Goal: Transaction & Acquisition: Purchase product/service

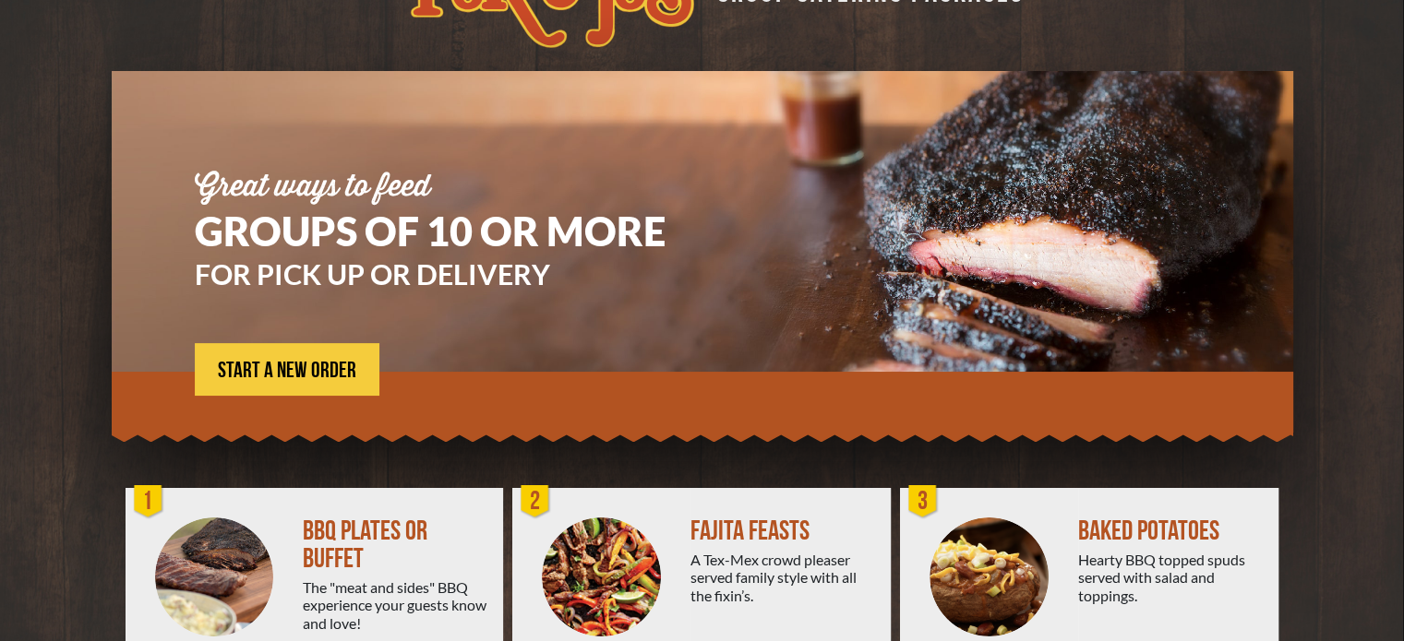
scroll to position [70, 0]
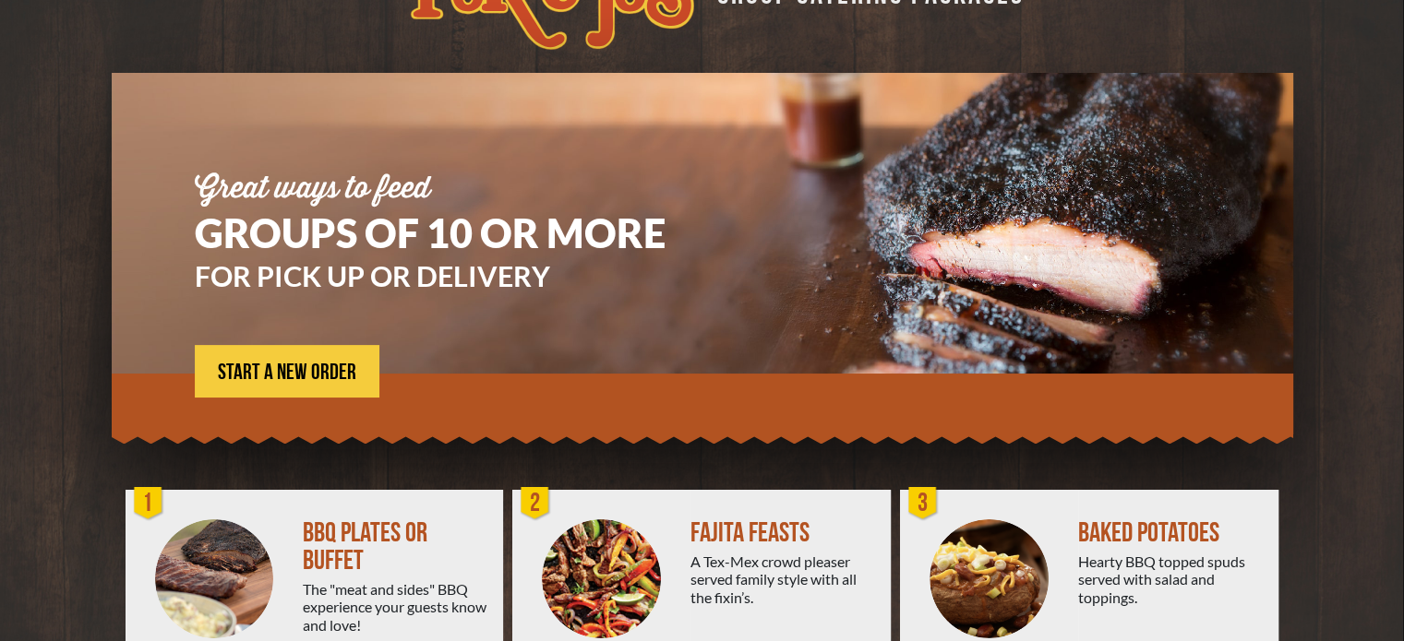
drag, startPoint x: 1417, startPoint y: 173, endPoint x: 1417, endPoint y: 217, distance: 44.3
click at [1403, 217] on html "Back to [DOMAIN_NAME] GROUP CATERING PACKAGES Great ways to feed GROUPS OF 10 O…" at bounding box center [702, 250] width 1404 height 641
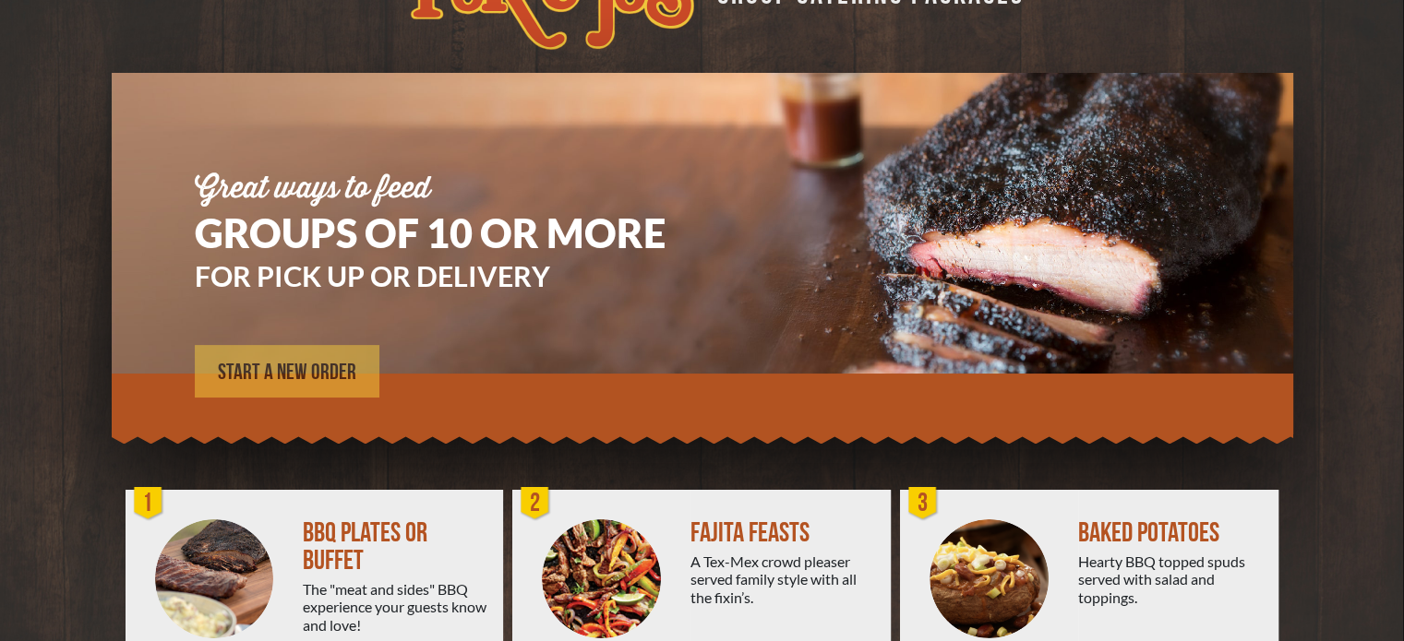
click at [333, 363] on span "START A NEW ORDER" at bounding box center [287, 373] width 138 height 22
click at [288, 367] on span "START A NEW ORDER" at bounding box center [287, 373] width 138 height 22
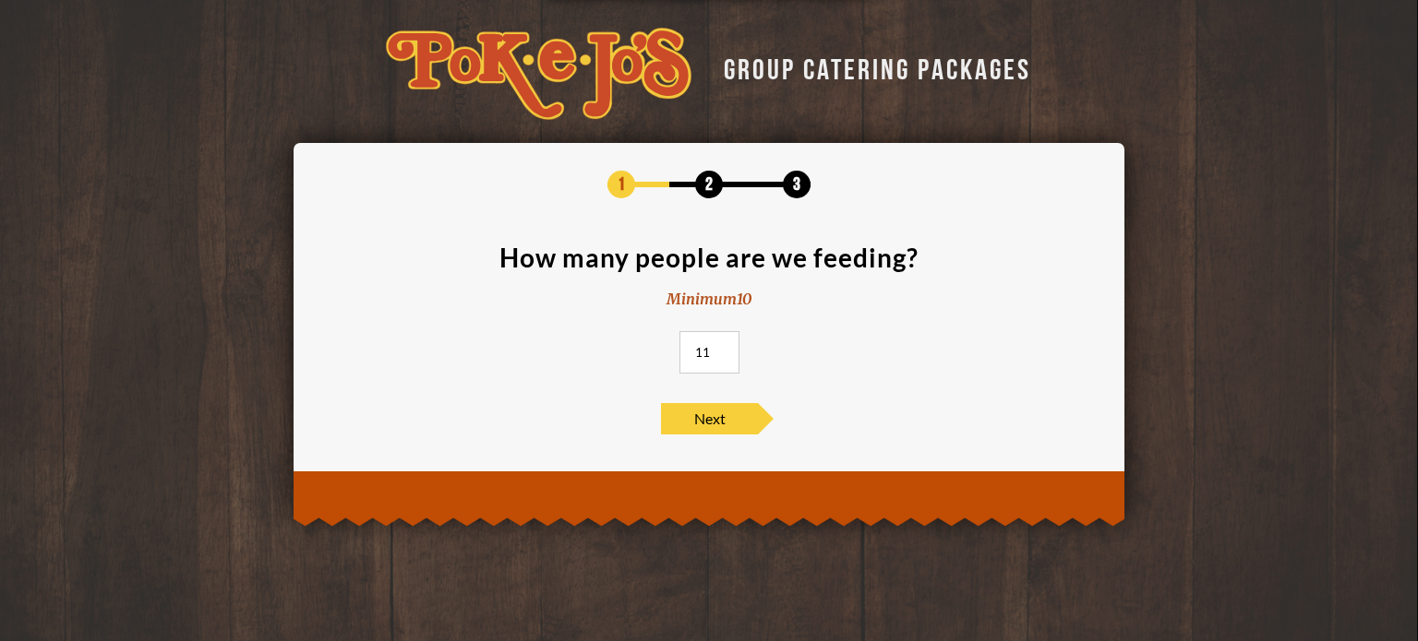
click at [721, 348] on input "11" at bounding box center [709, 352] width 60 height 42
click at [721, 348] on input "12" at bounding box center [709, 352] width 60 height 42
click at [721, 348] on input "13" at bounding box center [709, 352] width 60 height 42
click at [721, 348] on input "14" at bounding box center [709, 352] width 60 height 42
type input "15"
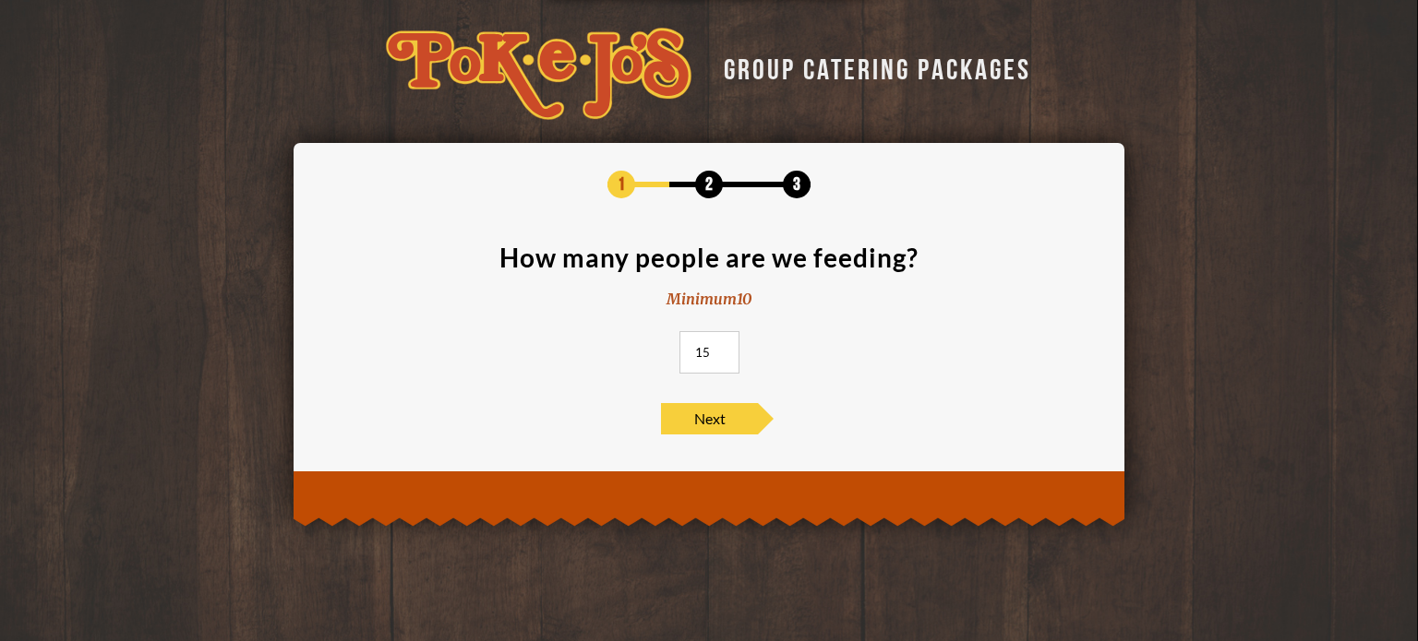
click at [721, 348] on input "15" at bounding box center [709, 352] width 60 height 42
click at [701, 423] on span "Next" at bounding box center [709, 418] width 97 height 31
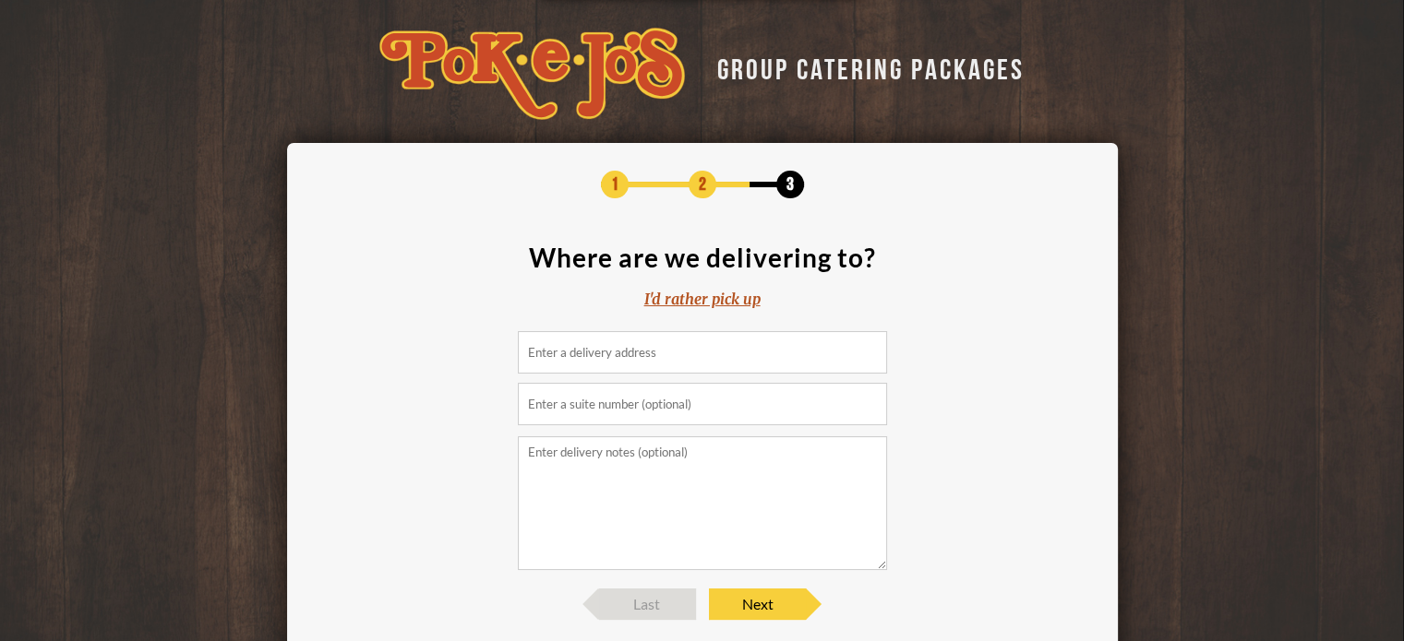
click at [641, 356] on input at bounding box center [702, 352] width 369 height 42
click at [724, 305] on div "I'd rather pick up" at bounding box center [702, 299] width 116 height 21
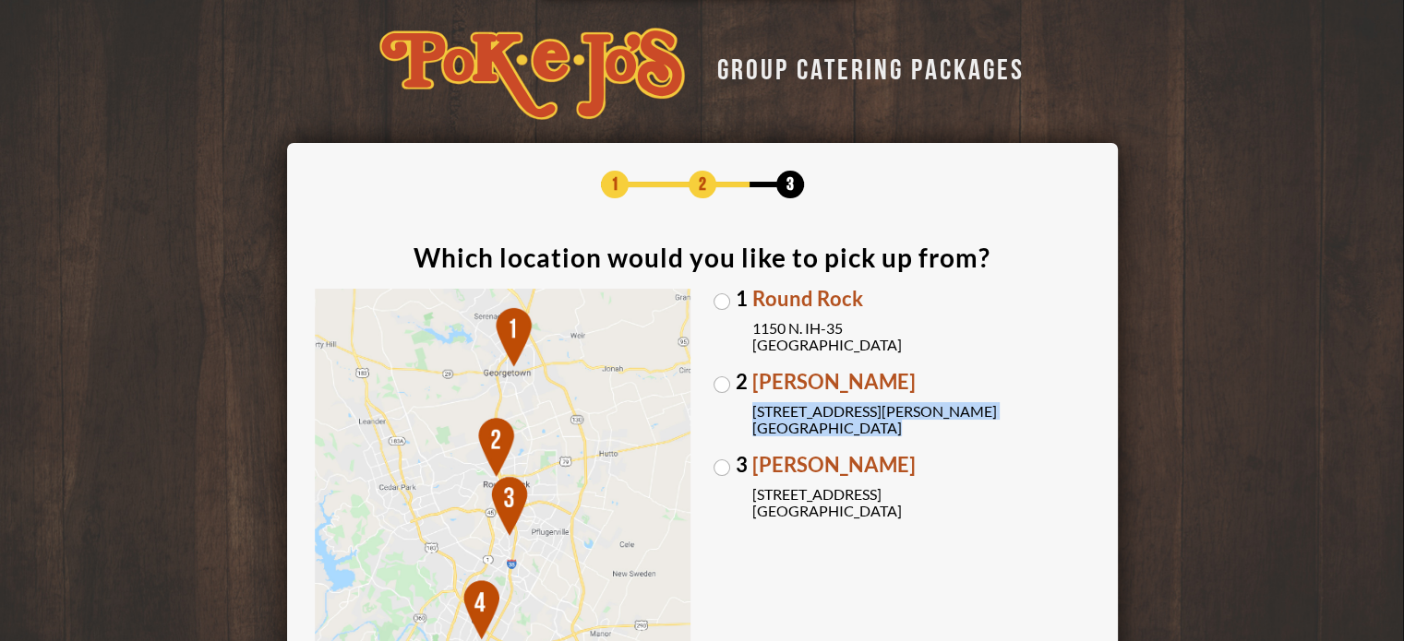
drag, startPoint x: 869, startPoint y: 425, endPoint x: 743, endPoint y: 412, distance: 127.2
click at [743, 412] on label "[GEOGRAPHIC_DATA][PERSON_NAME] [STREET_ADDRESS][PERSON_NAME]" at bounding box center [901, 404] width 377 height 65
click at [724, 382] on label "[GEOGRAPHIC_DATA][PERSON_NAME] [STREET_ADDRESS][PERSON_NAME]" at bounding box center [901, 404] width 377 height 65
click at [0, 0] on input "[GEOGRAPHIC_DATA][PERSON_NAME] [STREET_ADDRESS][PERSON_NAME]" at bounding box center [0, 0] width 0 height 0
click at [722, 300] on label "1 Round Rock [STREET_ADDRESS]" at bounding box center [901, 321] width 377 height 65
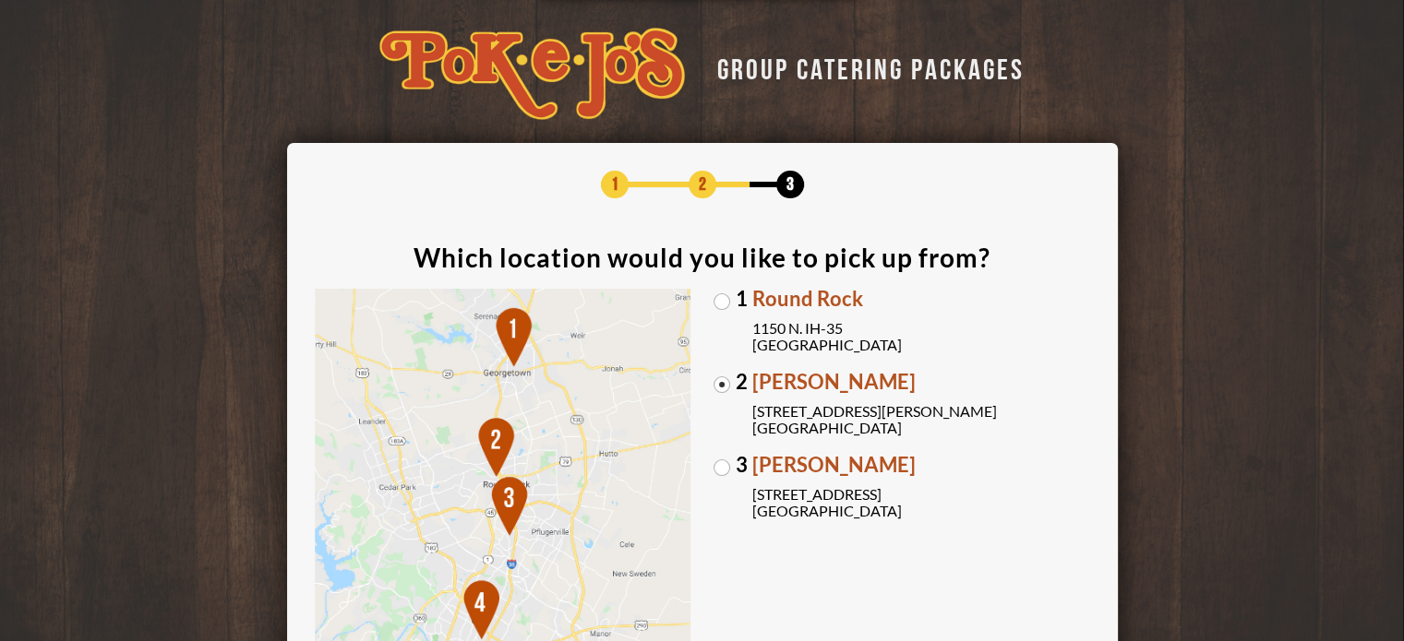
click at [0, 0] on input "1 Round Rock [STREET_ADDRESS]" at bounding box center [0, 0] width 0 height 0
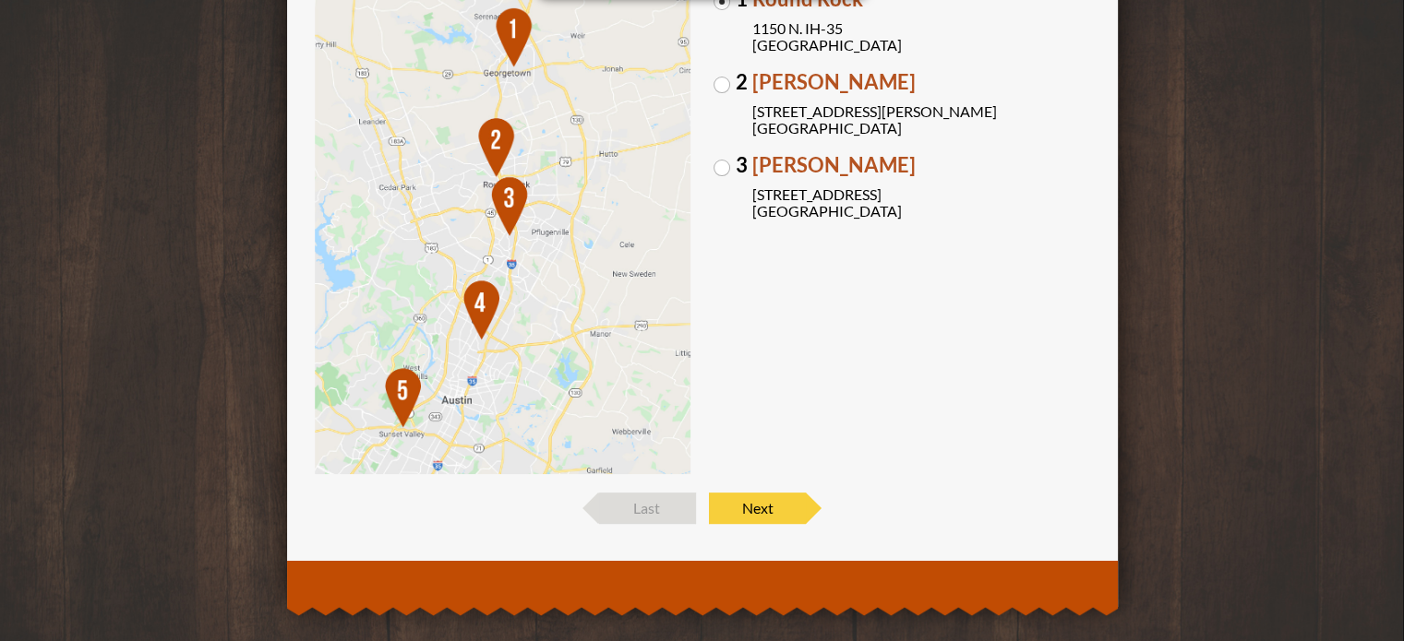
scroll to position [320, 0]
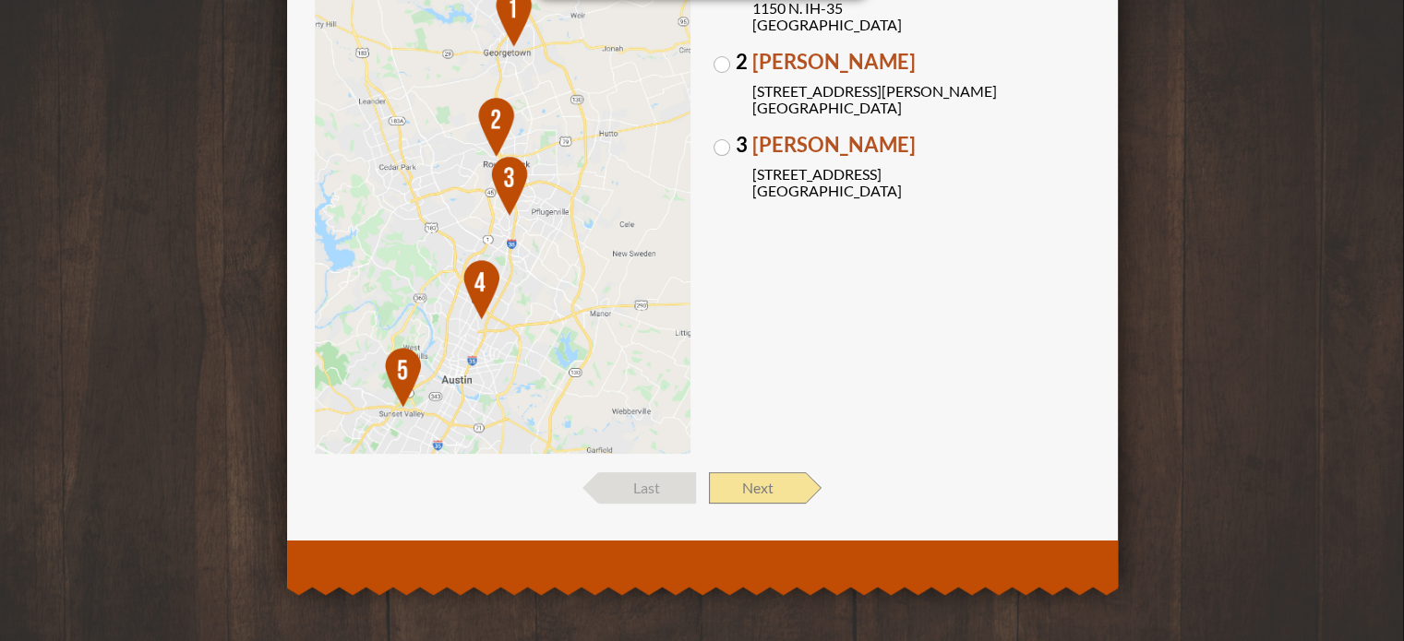
click at [745, 481] on span "Next" at bounding box center [757, 488] width 97 height 31
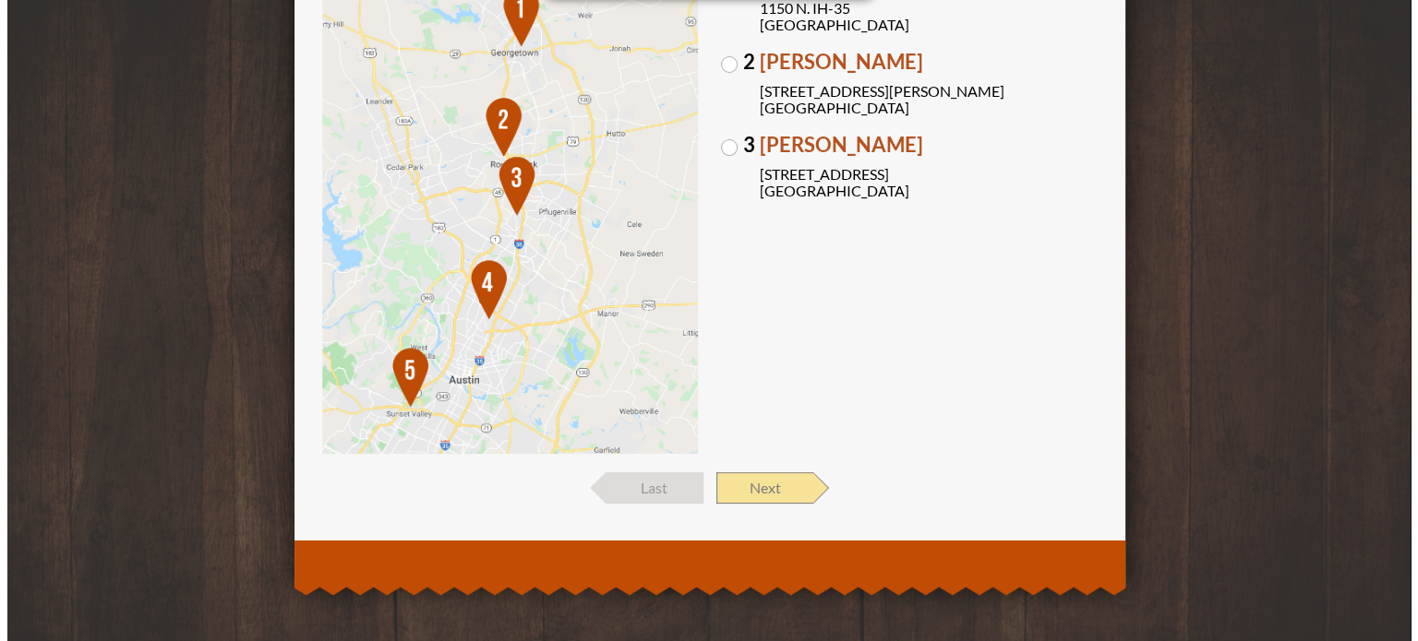
scroll to position [0, 0]
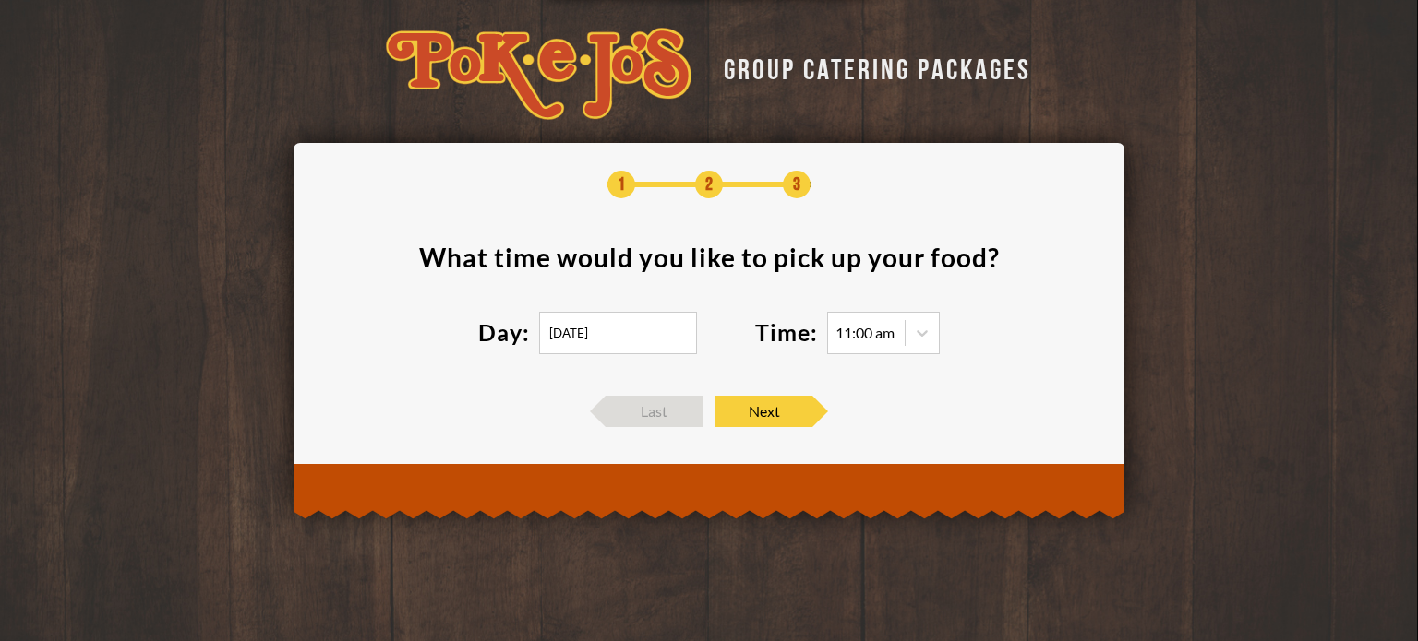
click at [580, 331] on input "[DATE]" at bounding box center [618, 333] width 158 height 42
